Goal: Check status: Check status

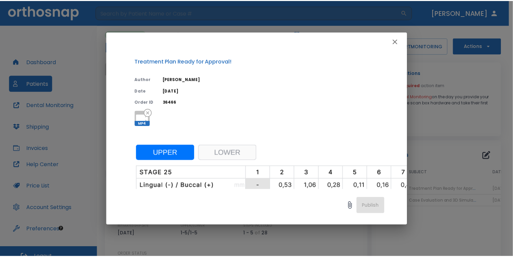
scroll to position [337, 0]
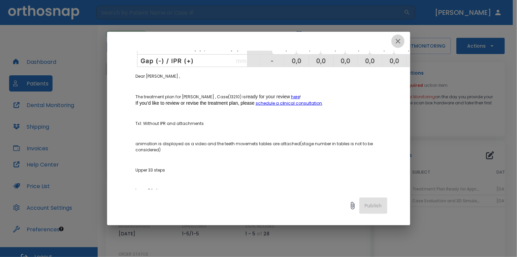
click at [397, 39] on icon "button" at bounding box center [398, 41] width 8 height 8
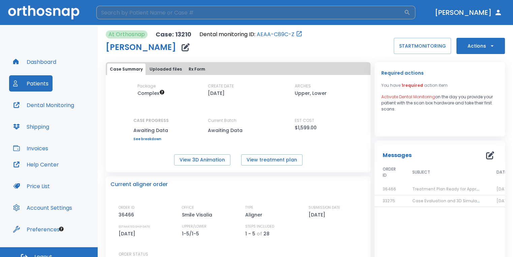
click at [248, 16] on input "search" at bounding box center [250, 12] width 308 height 13
type input "s"
type input "[PERSON_NAME]"
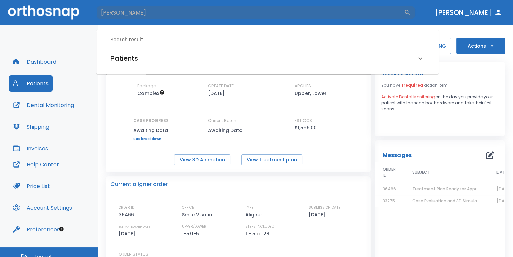
click at [237, 60] on div "Patients" at bounding box center [264, 58] width 306 height 11
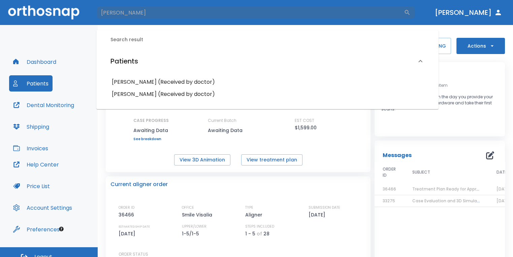
drag, startPoint x: 121, startPoint y: 9, endPoint x: 56, endPoint y: 10, distance: 65.1
click at [56, 10] on header "[PERSON_NAME] ​ [PERSON_NAME]" at bounding box center [256, 12] width 513 height 25
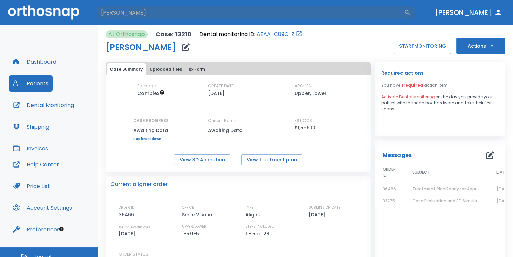
type input "[PERSON_NAME]"
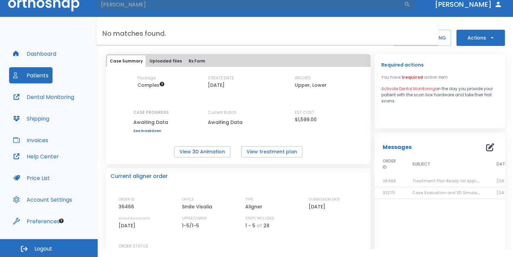
scroll to position [0, 0]
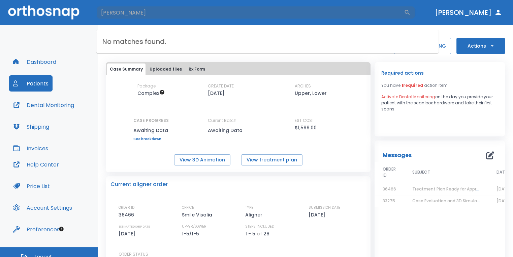
drag, startPoint x: 155, startPoint y: 2, endPoint x: 87, endPoint y: 1, distance: 68.1
click at [87, 1] on header "[PERSON_NAME] ​ [PERSON_NAME]" at bounding box center [256, 12] width 513 height 25
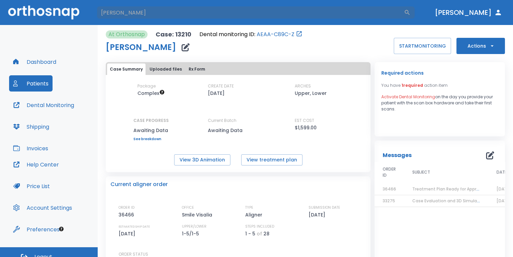
type input "[PERSON_NAME]"
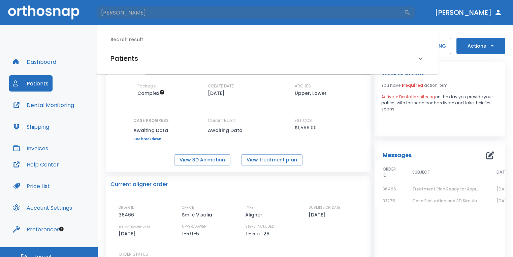
click at [120, 54] on h6 "Patients" at bounding box center [125, 58] width 28 height 11
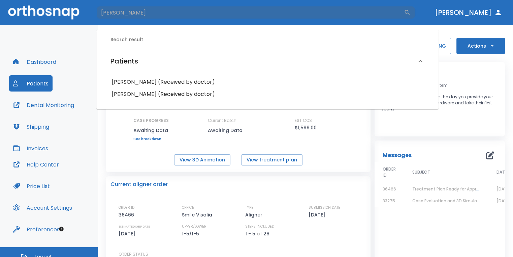
drag, startPoint x: 122, startPoint y: 12, endPoint x: 91, endPoint y: 10, distance: 31.4
click at [91, 10] on header "[PERSON_NAME] ​ [PERSON_NAME]" at bounding box center [256, 12] width 513 height 25
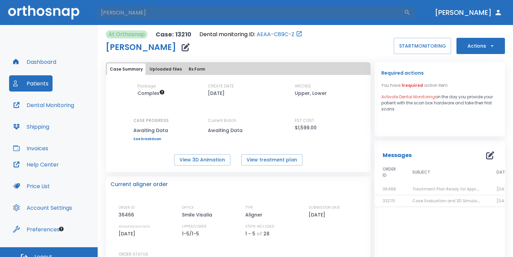
type input "[PERSON_NAME]"
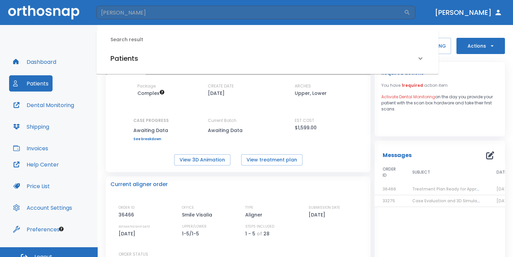
click at [121, 55] on h6 "Patients" at bounding box center [125, 58] width 28 height 11
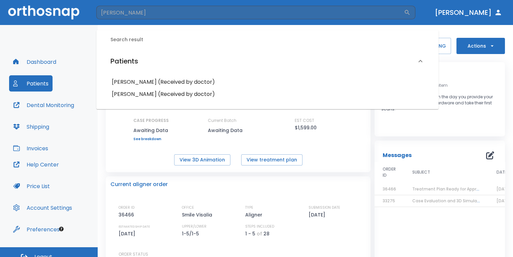
click at [111, 83] on div "[PERSON_NAME] (Received by doctor)" at bounding box center [268, 82] width 320 height 12
click at [124, 81] on h6 "[PERSON_NAME] (Received by doctor)" at bounding box center [267, 81] width 311 height 9
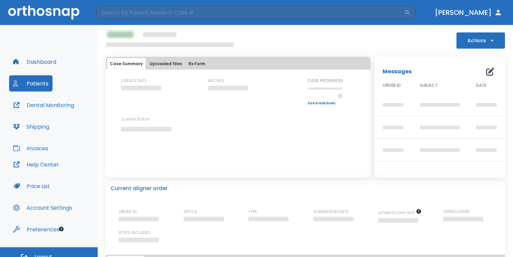
scroll to position [34, 0]
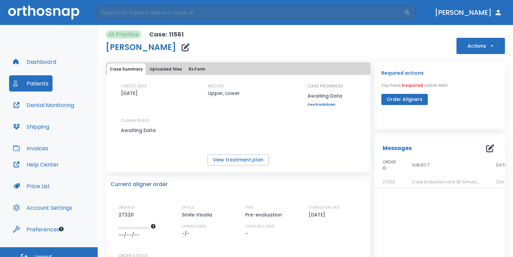
click at [460, 185] on td "Case Evaluation and 3D Simulation Ready" at bounding box center [446, 182] width 84 height 12
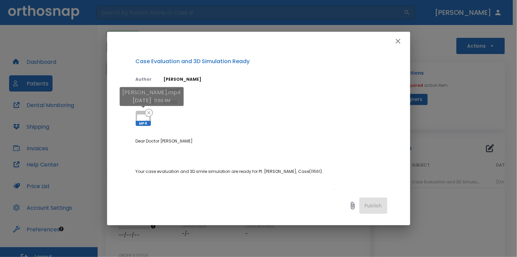
click at [137, 111] on icon at bounding box center [143, 118] width 16 height 16
click at [471, 85] on div "Case Evaluation and 3D Simulation Ready Author [PERSON_NAME] Date [DATE] Order …" at bounding box center [258, 128] width 517 height 257
click at [398, 37] on icon "button" at bounding box center [398, 41] width 8 height 8
